Goal: Information Seeking & Learning: Learn about a topic

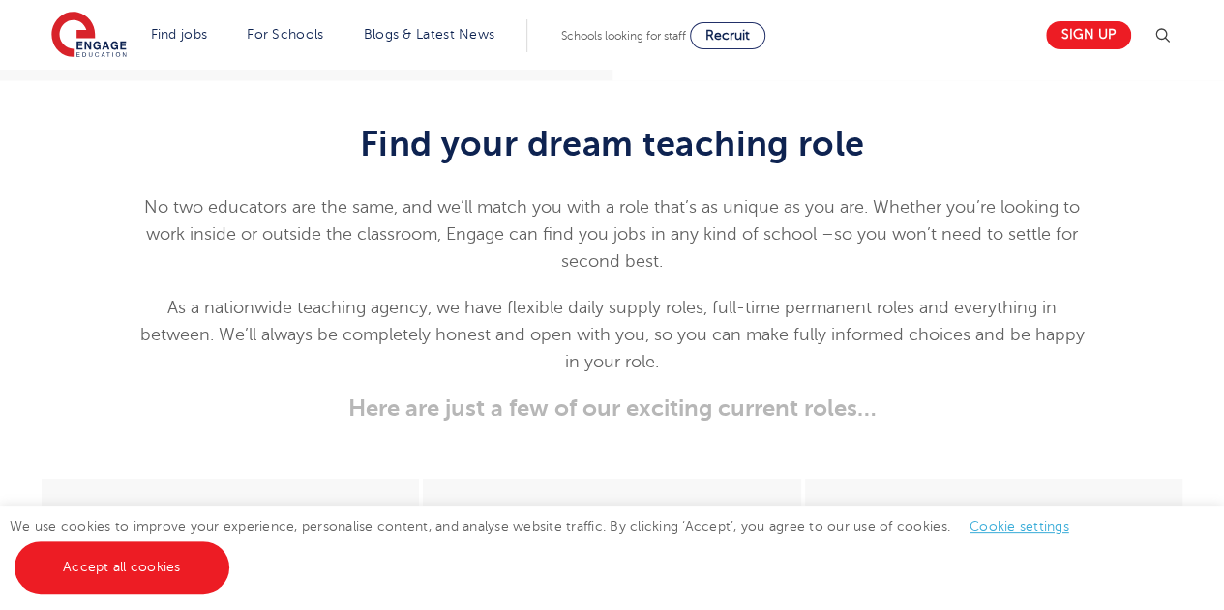
scroll to position [2370, 0]
click at [451, 39] on link "Blogs & Latest News" at bounding box center [430, 34] width 132 height 15
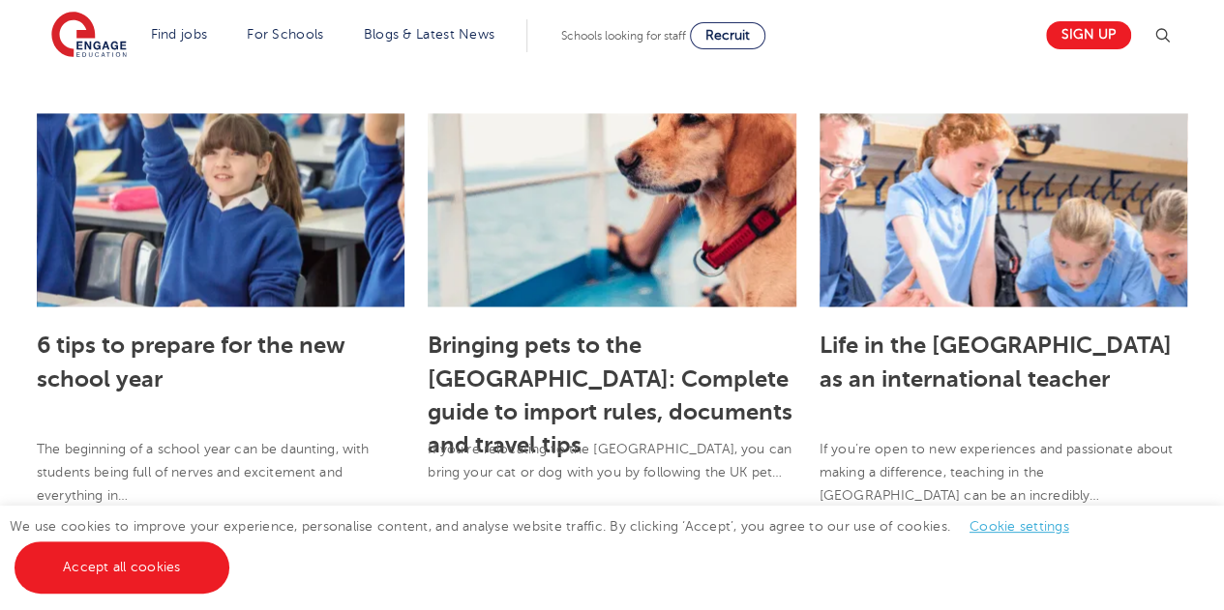
scroll to position [1459, 0]
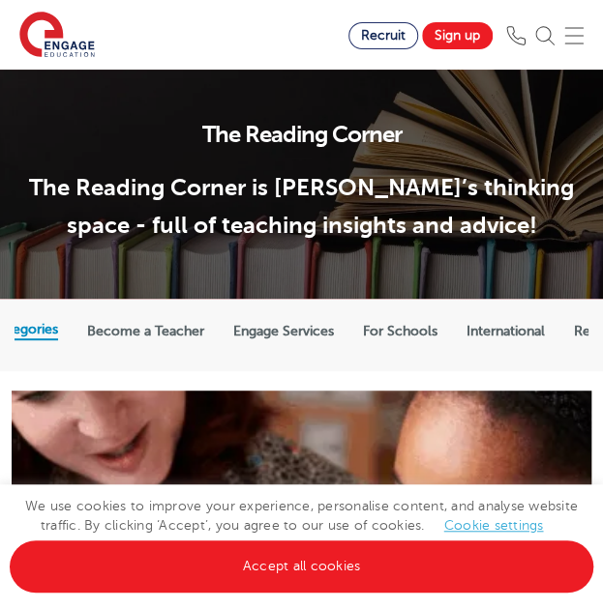
scroll to position [0, 48]
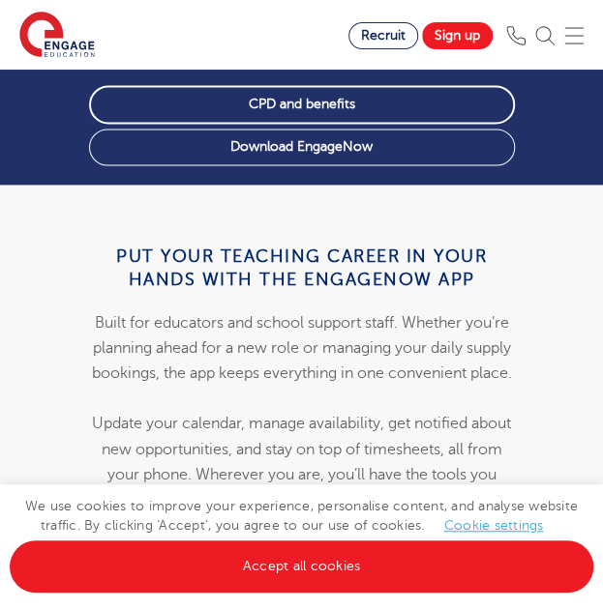
scroll to position [2532, 0]
